Goal: Task Accomplishment & Management: Manage account settings

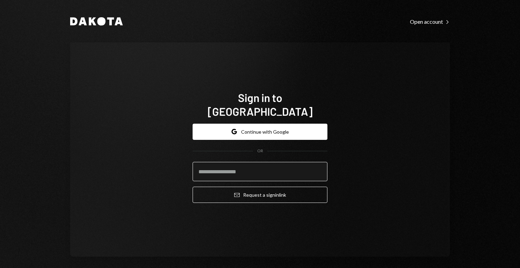
click at [257, 170] on input "email" at bounding box center [260, 171] width 135 height 19
type input "**********"
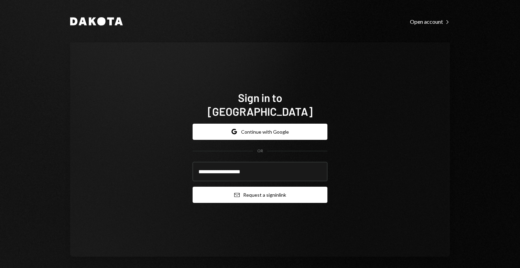
click at [283, 190] on button "Email Request a sign in link" at bounding box center [260, 195] width 135 height 16
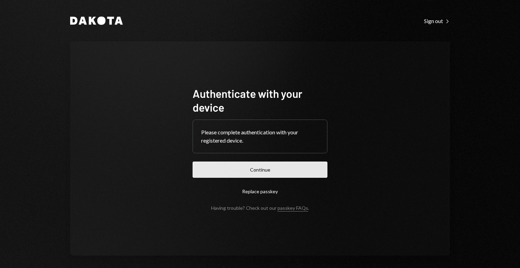
click at [263, 167] on button "Continue" at bounding box center [260, 169] width 135 height 16
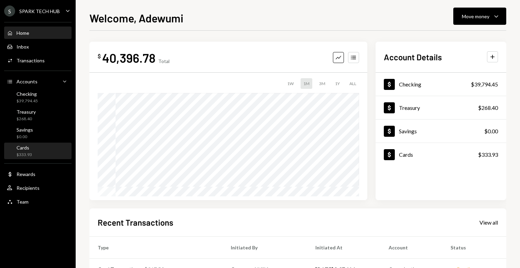
click at [31, 152] on div "$333.93" at bounding box center [24, 155] width 15 height 6
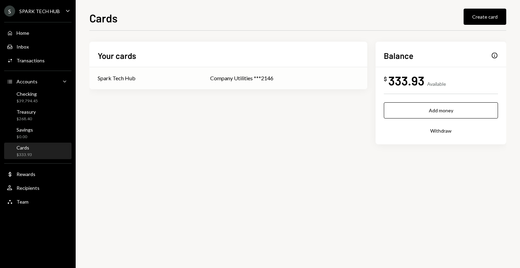
click at [282, 88] on td "Company Utilities ***2146" at bounding box center [285, 78] width 166 height 22
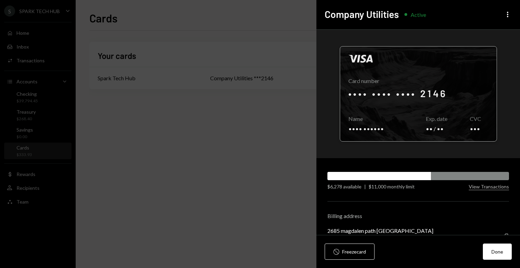
click at [429, 86] on div at bounding box center [418, 93] width 157 height 95
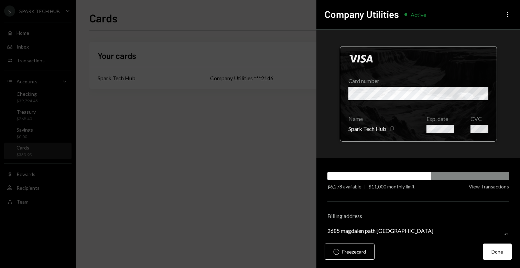
click at [447, 131] on div at bounding box center [418, 93] width 157 height 95
click at [441, 133] on div at bounding box center [418, 93] width 157 height 95
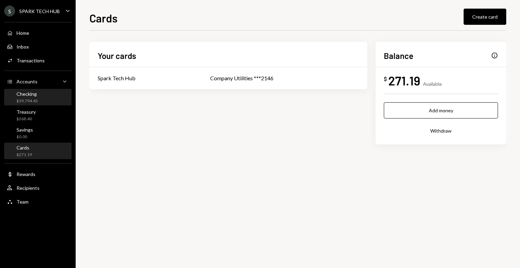
click at [35, 91] on div "Checking" at bounding box center [27, 94] width 21 height 6
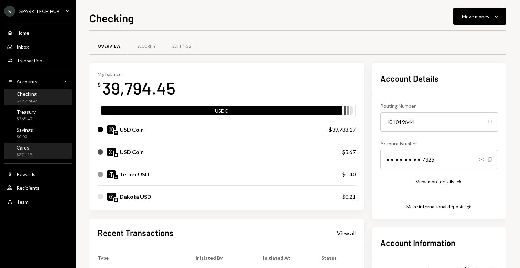
click at [52, 152] on div "Cards $271.19" at bounding box center [38, 151] width 62 height 13
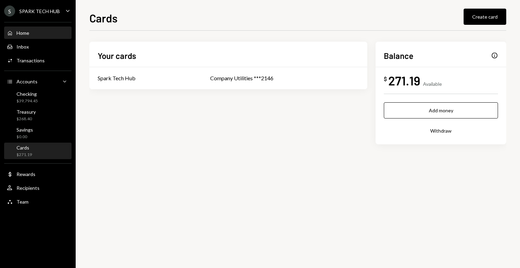
click at [24, 32] on div "Home" at bounding box center [23, 33] width 13 height 6
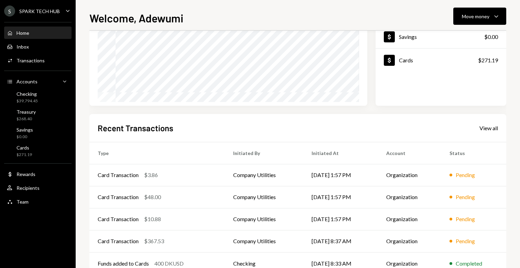
scroll to position [95, 0]
click at [253, 242] on td "Company Utilities" at bounding box center [264, 241] width 78 height 22
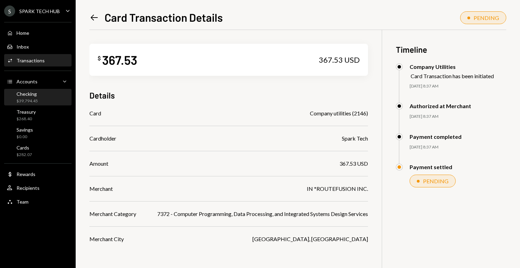
click at [36, 95] on div "Checking" at bounding box center [27, 94] width 21 height 6
